Goal: Task Accomplishment & Management: Use online tool/utility

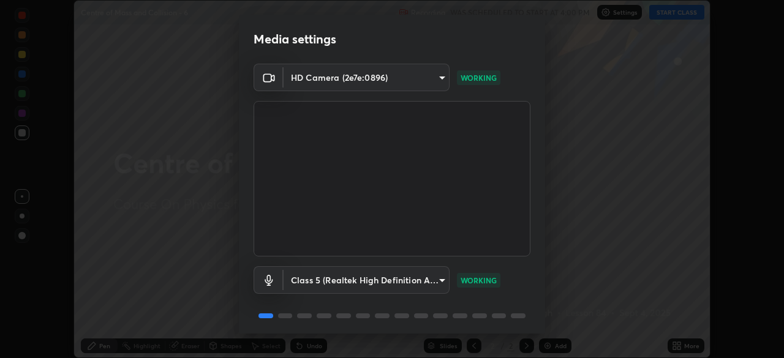
scroll to position [43, 0]
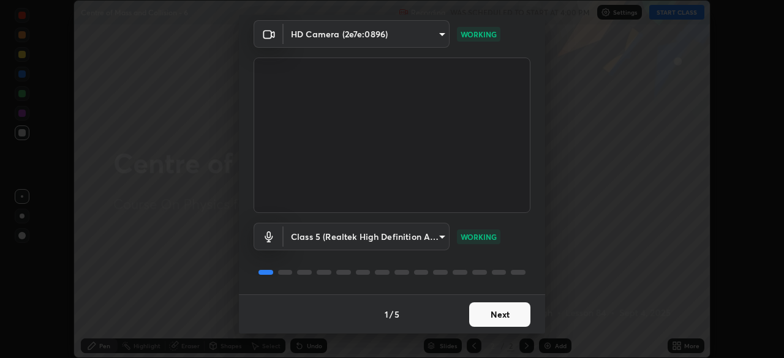
click at [500, 316] on button "Next" at bounding box center [499, 315] width 61 height 25
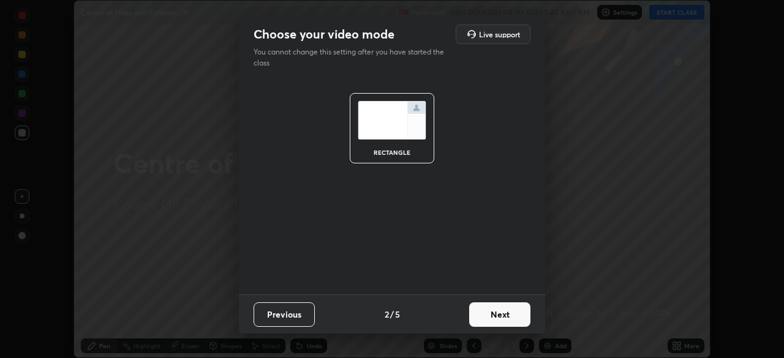
scroll to position [0, 0]
click at [500, 316] on button "Next" at bounding box center [499, 315] width 61 height 25
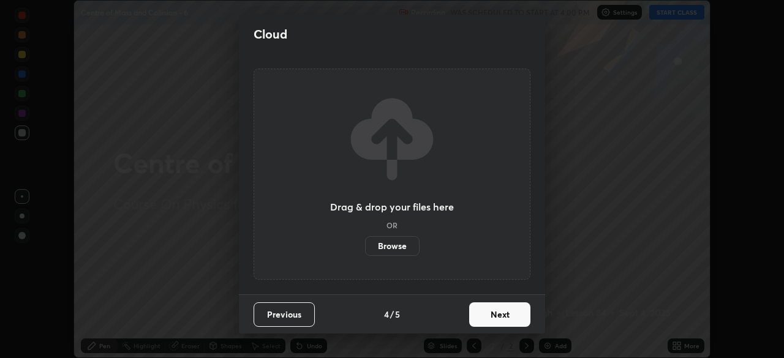
click at [497, 317] on button "Next" at bounding box center [499, 315] width 61 height 25
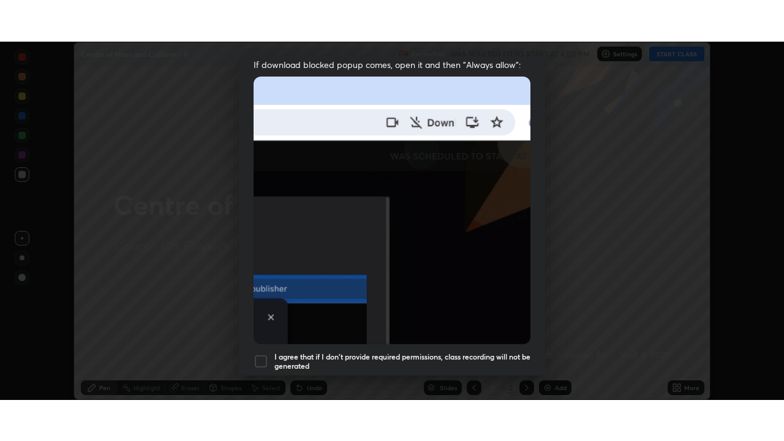
scroll to position [293, 0]
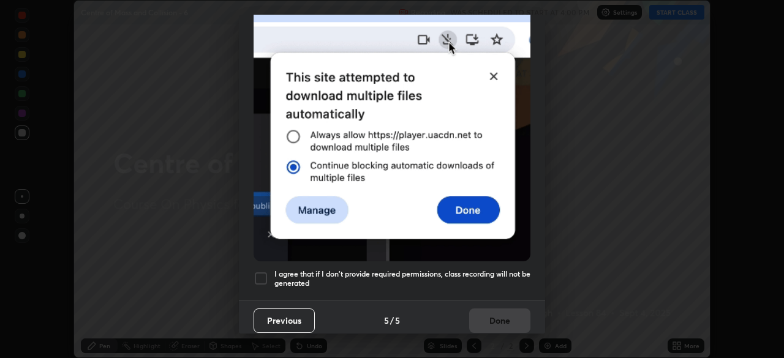
click at [447, 273] on h5 "I agree that if I don't provide required permissions, class recording will not …" at bounding box center [402, 279] width 256 height 19
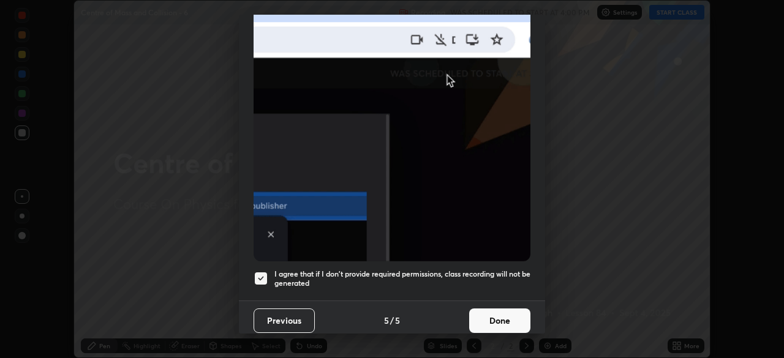
click at [478, 313] on button "Done" at bounding box center [499, 321] width 61 height 25
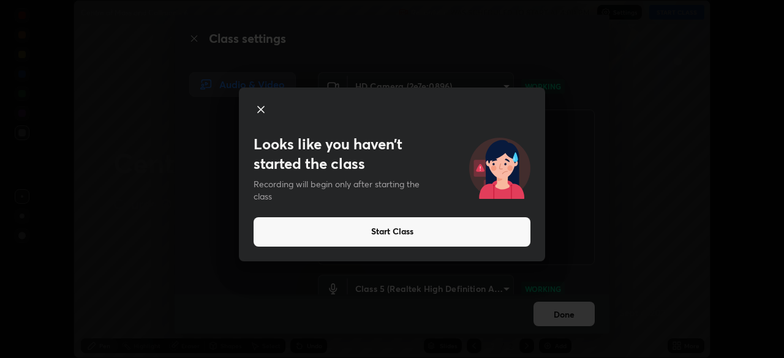
click at [395, 230] on button "Start Class" at bounding box center [392, 231] width 277 height 29
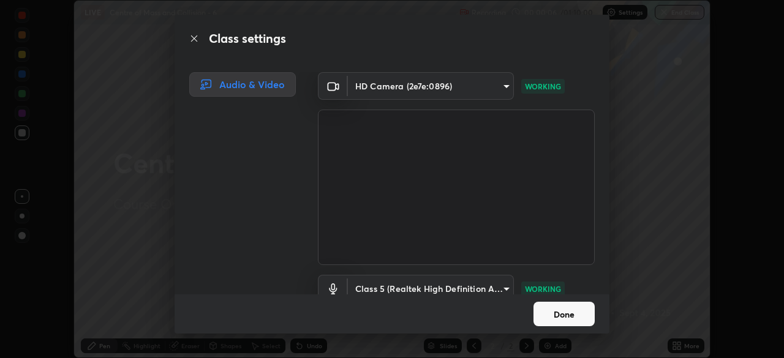
click at [549, 308] on button "Done" at bounding box center [564, 314] width 61 height 25
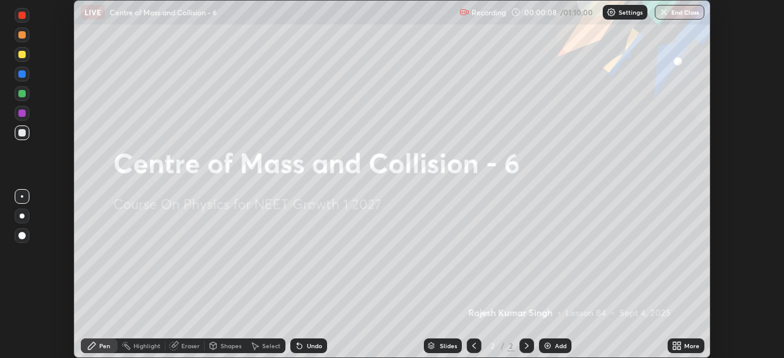
click at [557, 343] on div "Add" at bounding box center [561, 346] width 12 height 6
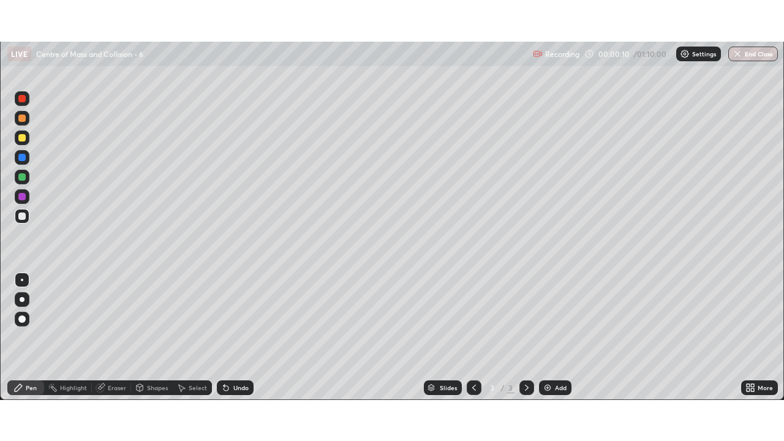
scroll to position [441, 784]
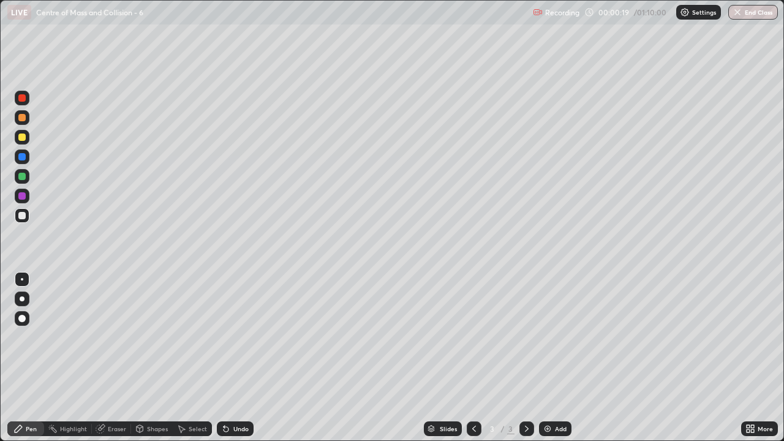
click at [22, 136] on div at bounding box center [21, 137] width 7 height 7
click at [21, 176] on div at bounding box center [21, 176] width 7 height 7
click at [22, 97] on div at bounding box center [21, 97] width 7 height 7
click at [22, 115] on div at bounding box center [21, 117] width 7 height 7
click at [20, 153] on div at bounding box center [21, 156] width 7 height 7
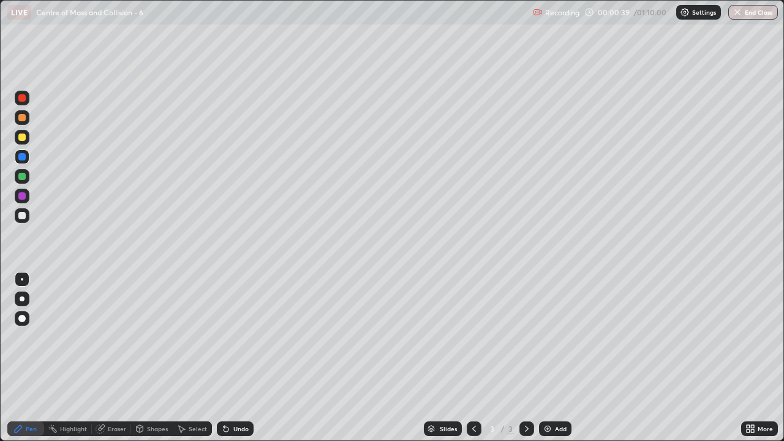
click at [20, 175] on div at bounding box center [21, 176] width 7 height 7
click at [18, 192] on div at bounding box center [22, 196] width 15 height 15
click at [22, 214] on div at bounding box center [21, 215] width 7 height 7
click at [25, 135] on div at bounding box center [21, 137] width 7 height 7
click at [22, 138] on div at bounding box center [21, 137] width 7 height 7
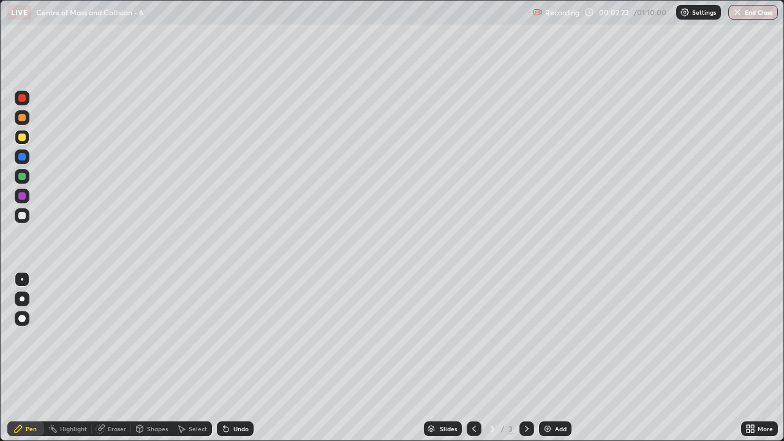
click at [22, 216] on div at bounding box center [21, 215] width 7 height 7
click at [22, 178] on div at bounding box center [21, 176] width 7 height 7
click at [24, 132] on div at bounding box center [22, 137] width 15 height 15
click at [550, 358] on img at bounding box center [548, 429] width 10 height 10
click at [118, 358] on div "Eraser" at bounding box center [117, 429] width 18 height 6
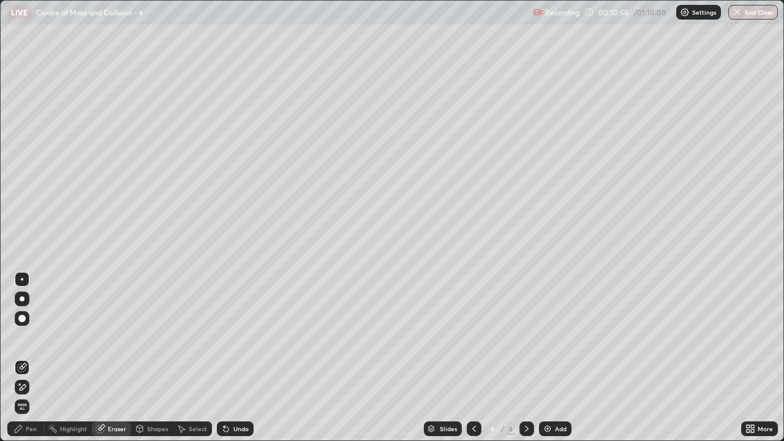
click at [113, 358] on div "Eraser" at bounding box center [111, 428] width 39 height 15
click at [30, 358] on div "Pen" at bounding box center [31, 429] width 11 height 6
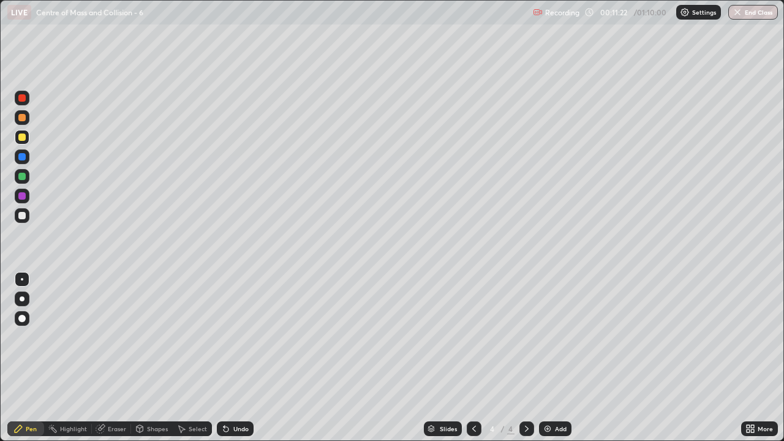
click at [110, 358] on div "Eraser" at bounding box center [117, 429] width 18 height 6
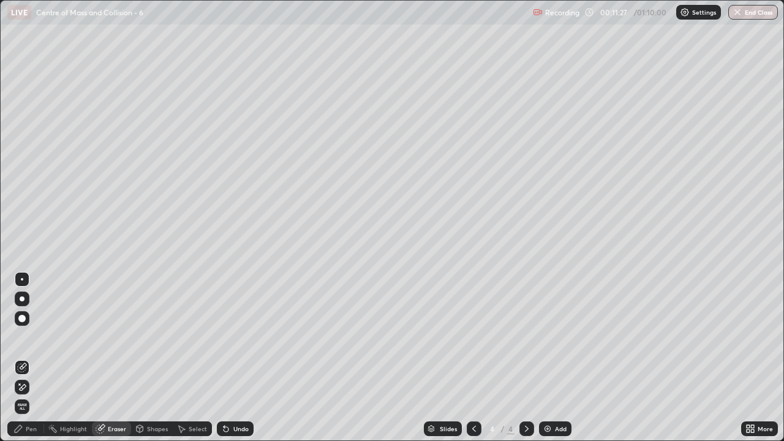
click at [23, 358] on icon at bounding box center [22, 387] width 10 height 10
click at [29, 358] on div "Pen" at bounding box center [25, 428] width 37 height 15
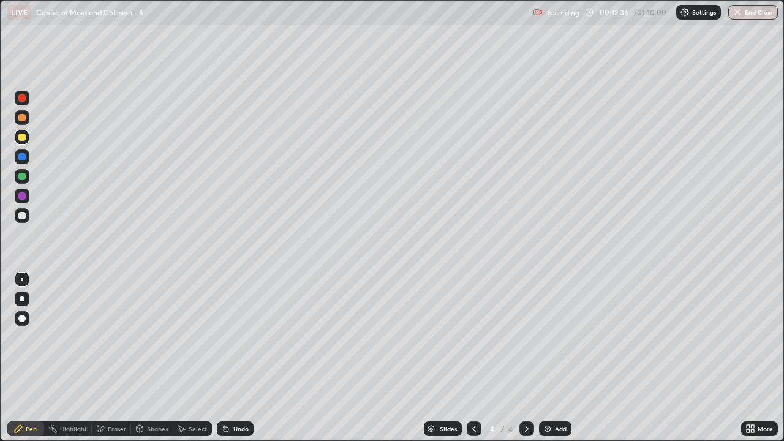
click at [473, 358] on icon at bounding box center [474, 429] width 10 height 10
click at [532, 358] on div at bounding box center [526, 428] width 15 height 15
click at [118, 358] on div "Eraser" at bounding box center [117, 429] width 18 height 6
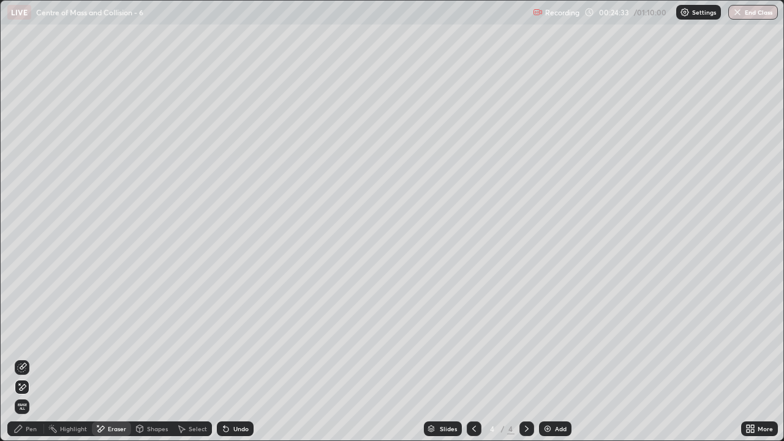
click at [24, 358] on icon at bounding box center [23, 387] width 7 height 6
click at [35, 358] on div "Pen" at bounding box center [31, 429] width 11 height 6
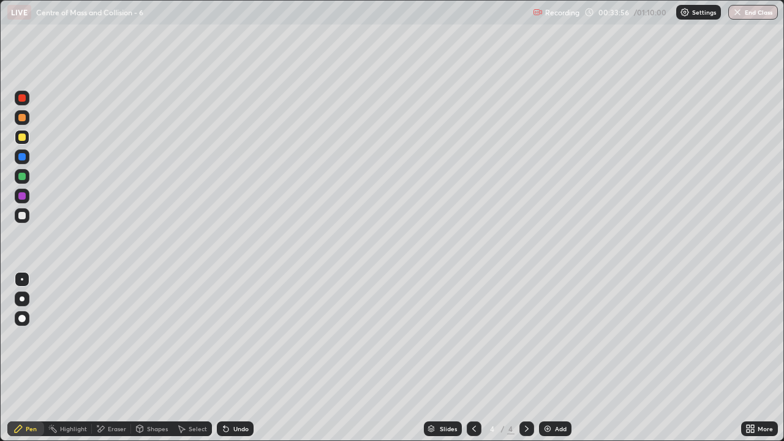
click at [555, 358] on div "Add" at bounding box center [561, 429] width 12 height 6
click at [25, 221] on div at bounding box center [22, 215] width 15 height 15
click at [751, 9] on button "End Class" at bounding box center [753, 12] width 50 height 15
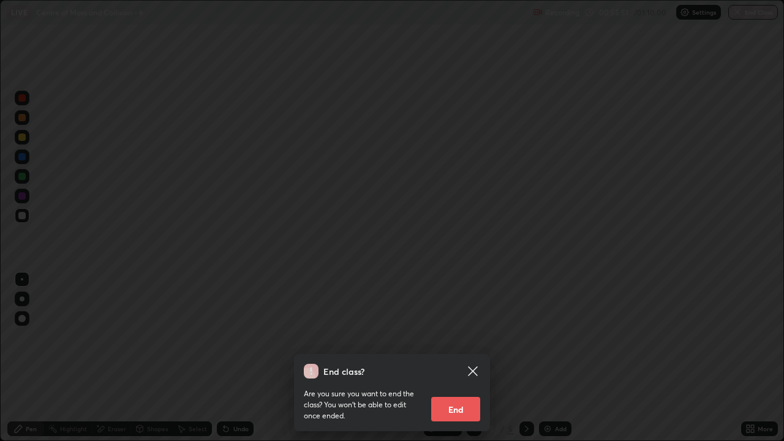
click at [450, 358] on button "End" at bounding box center [455, 409] width 49 height 25
